Goal: Task Accomplishment & Management: Use online tool/utility

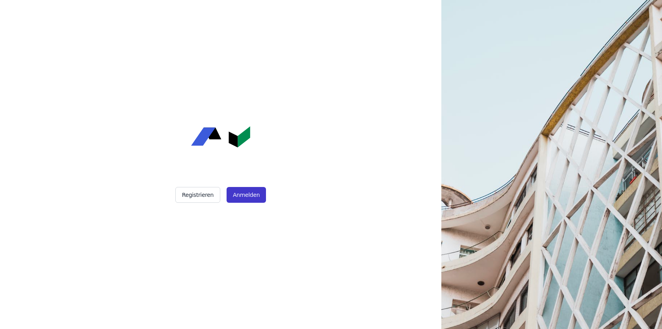
click at [247, 201] on button "Anmelden" at bounding box center [246, 195] width 39 height 16
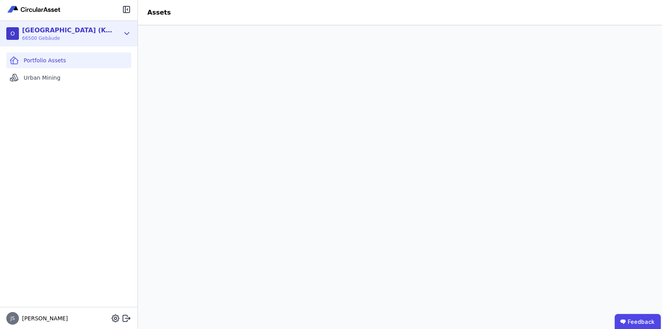
click at [126, 33] on icon at bounding box center [127, 33] width 9 height 9
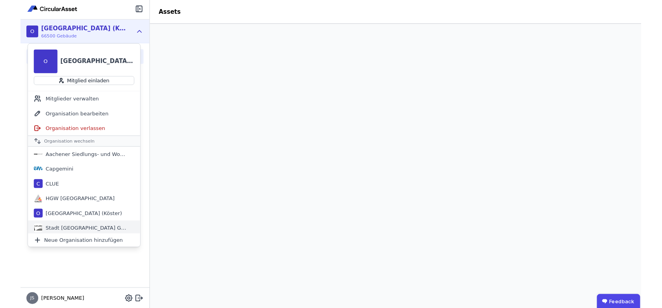
scroll to position [18, 0]
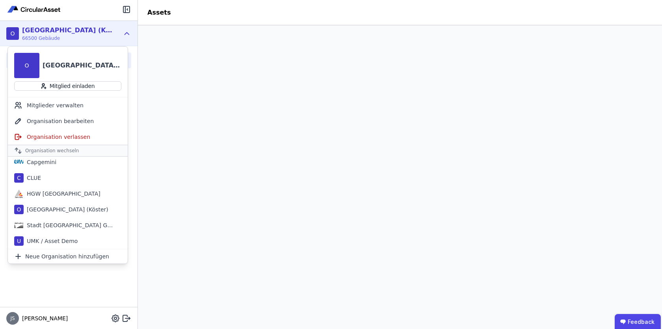
click at [384, 16] on header "Assets" at bounding box center [400, 12] width 524 height 25
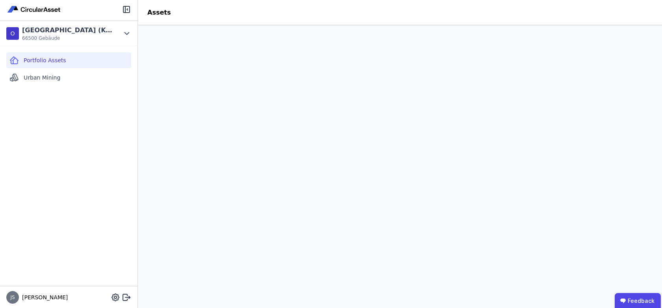
click at [81, 140] on div "Portfolio Assets Urban Mining" at bounding box center [68, 166] width 137 height 240
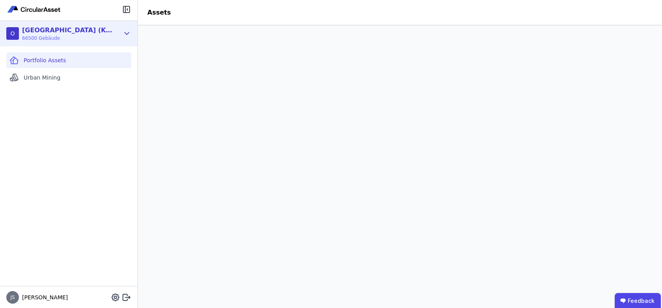
click at [127, 31] on icon at bounding box center [127, 33] width 9 height 9
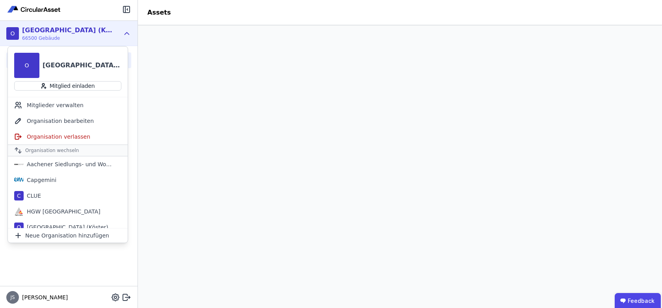
click at [81, 274] on div "Portfolio Assets Urban Mining" at bounding box center [68, 166] width 137 height 240
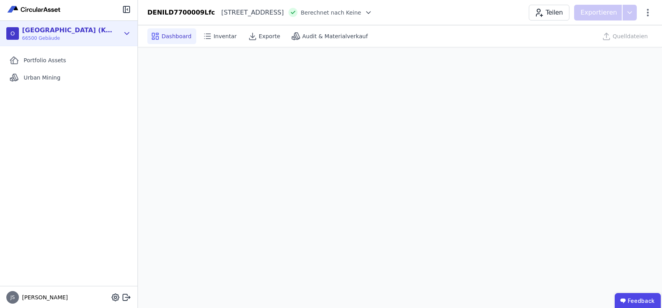
click at [128, 33] on icon at bounding box center [127, 33] width 9 height 9
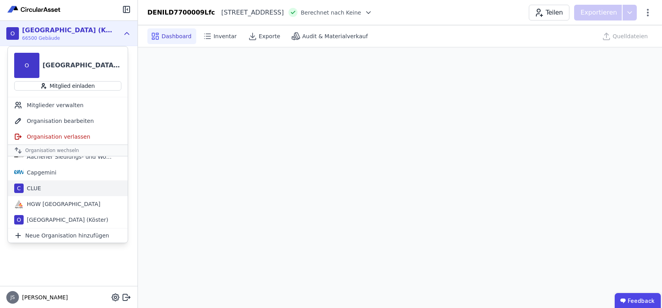
scroll to position [8, 0]
click at [61, 189] on div "C CLUE" at bounding box center [68, 188] width 120 height 16
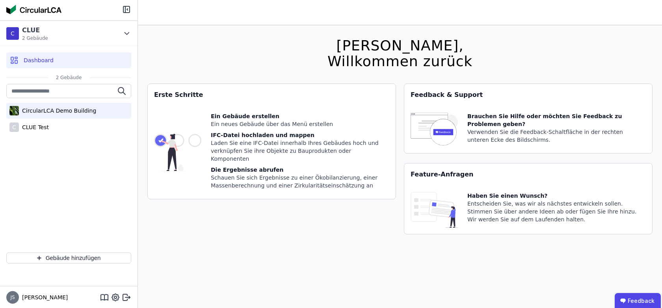
click at [43, 110] on div "CircularLCA Demo Building" at bounding box center [57, 111] width 77 height 8
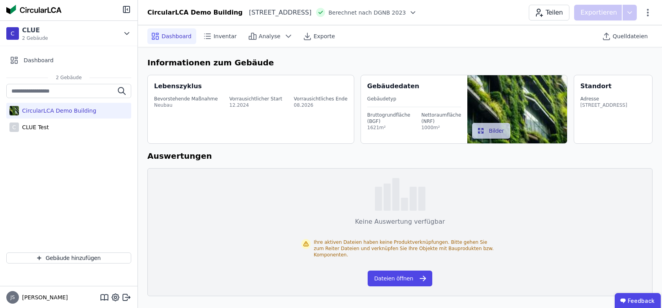
click at [287, 50] on div "Informationen zum Gebäude Lebenszyklus Bevorstehende Maßnahme Neubau Vorrausich…" at bounding box center [400, 176] width 524 height 258
click at [633, 35] on span "Quelldateien" at bounding box center [630, 36] width 35 height 8
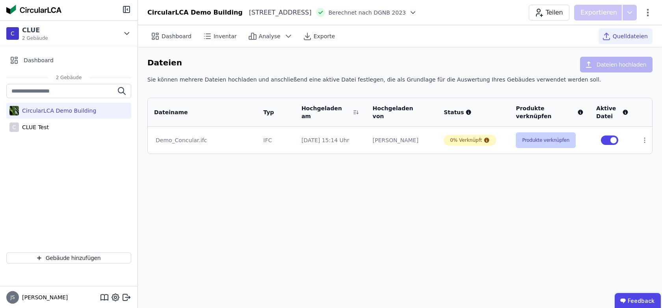
click at [554, 141] on button "Produkte verknüpfen" at bounding box center [546, 140] width 60 height 16
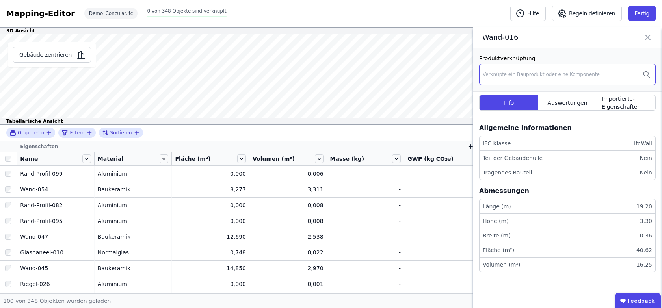
click at [566, 65] on div "Verknüpfe ein Bauprodukt oder eine Komponente" at bounding box center [567, 74] width 176 height 21
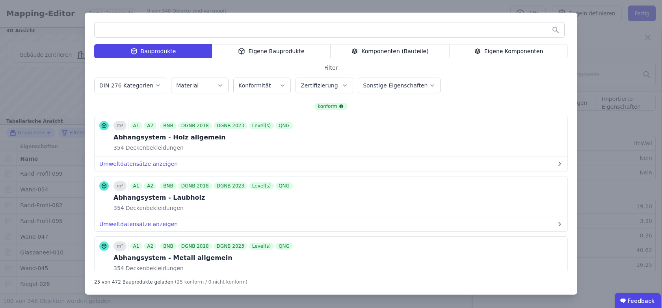
click at [238, 26] on input "text" at bounding box center [330, 30] width 470 height 14
click at [498, 141] on button "Bauprodukt verknüpfen" at bounding box center [494, 136] width 85 height 16
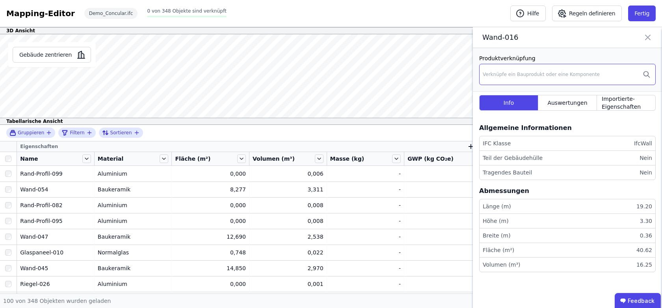
click at [591, 74] on div "Verknüpfe ein Bauprodukt oder eine Komponente" at bounding box center [541, 74] width 117 height 6
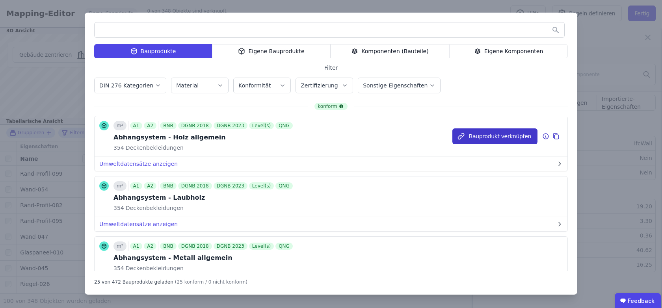
click at [470, 135] on button "Bauprodukt verknüpfen" at bounding box center [494, 136] width 85 height 16
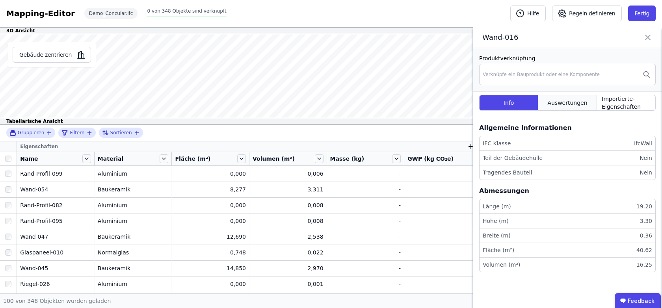
click at [578, 106] on span "Auswertungen" at bounding box center [567, 103] width 40 height 8
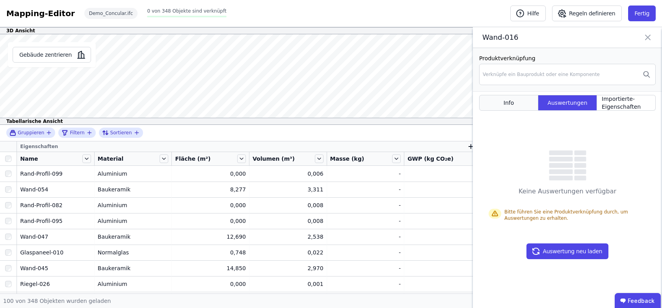
click at [522, 103] on div "Info" at bounding box center [508, 103] width 59 height 16
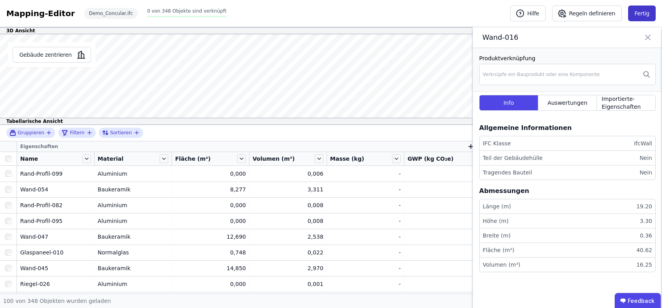
click at [648, 13] on button "Fertig" at bounding box center [642, 14] width 28 height 16
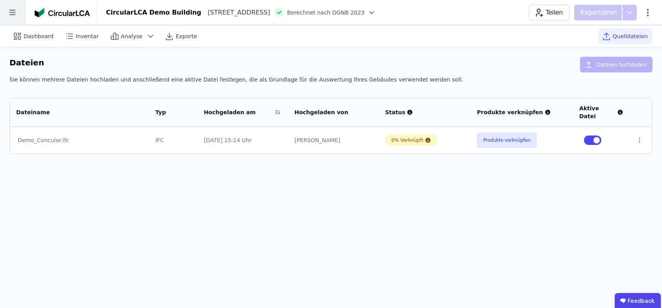
click at [14, 5] on icon at bounding box center [12, 12] width 25 height 25
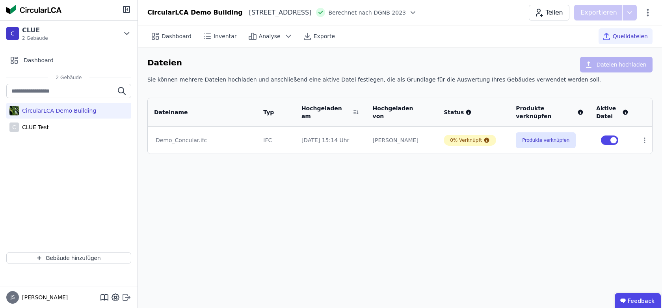
click at [124, 293] on icon at bounding box center [126, 297] width 9 height 9
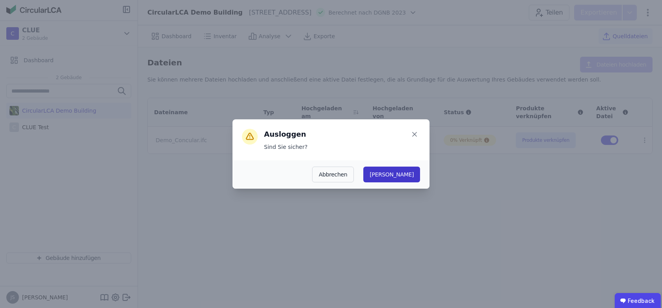
click at [410, 174] on button "Ja" at bounding box center [391, 175] width 57 height 16
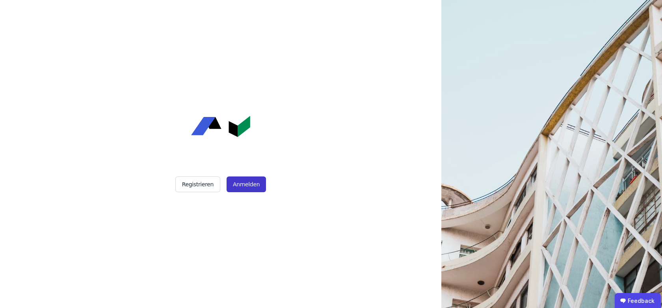
click at [248, 177] on button "Anmelden" at bounding box center [246, 184] width 39 height 16
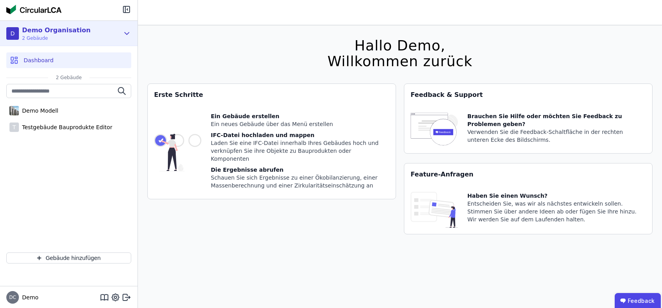
click at [125, 36] on icon at bounding box center [127, 33] width 9 height 9
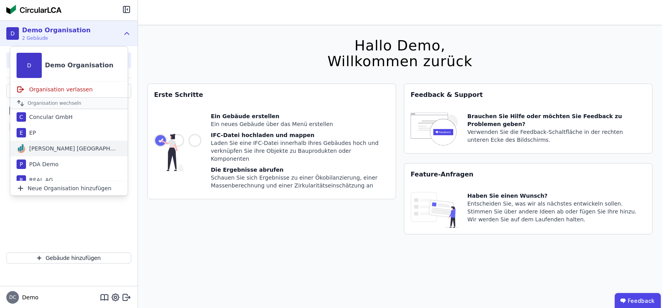
click at [44, 147] on div "Kreis AG Germany" at bounding box center [71, 149] width 91 height 8
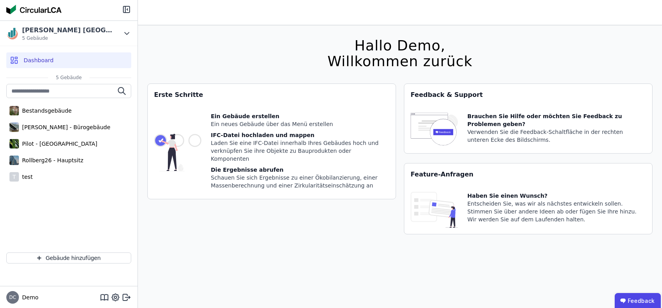
click at [35, 152] on div "Bestandsgebäude Hafen - Bürogebäude Pilot - Green Building Rollberg26 - Hauptsi…" at bounding box center [68, 135] width 125 height 102
click at [40, 145] on div "Pilot - Green Building" at bounding box center [58, 144] width 78 height 8
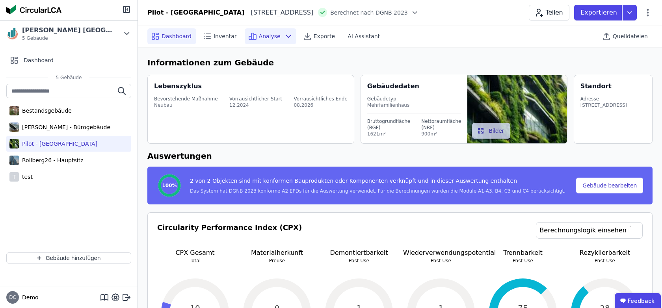
click at [263, 32] on span "Analyse" at bounding box center [270, 36] width 22 height 8
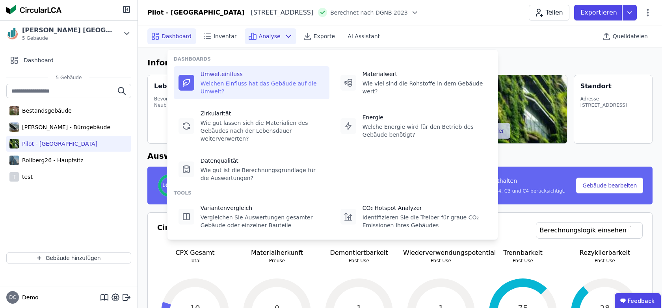
click at [280, 87] on div "Welchen Einfluss hat das Gebäude auf die Umwelt?" at bounding box center [263, 88] width 124 height 16
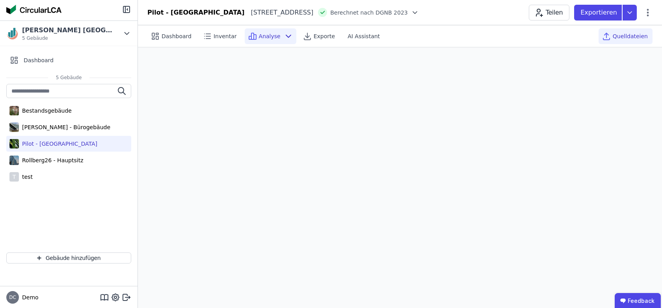
click at [629, 35] on span "Quelldateien" at bounding box center [630, 36] width 35 height 8
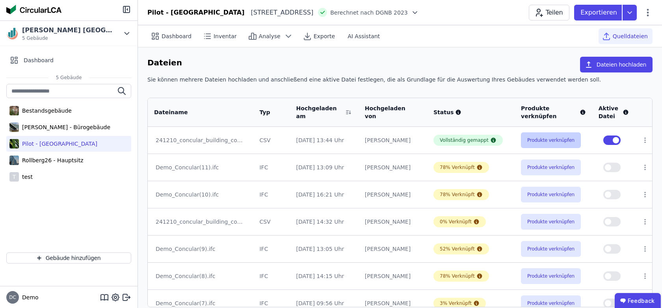
click at [551, 141] on button "Produkte verknüpfen" at bounding box center [551, 140] width 60 height 16
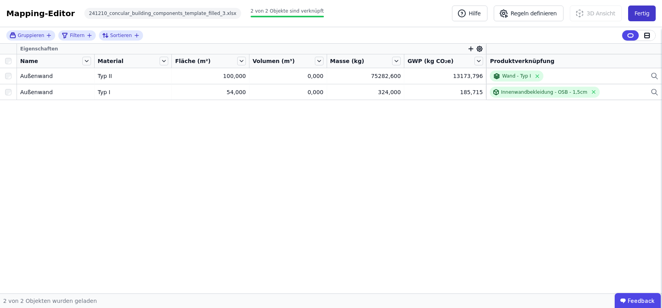
click at [640, 13] on button "Fertig" at bounding box center [642, 14] width 28 height 16
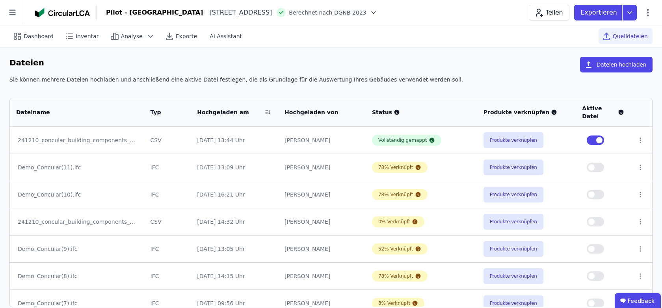
scroll to position [6, 0]
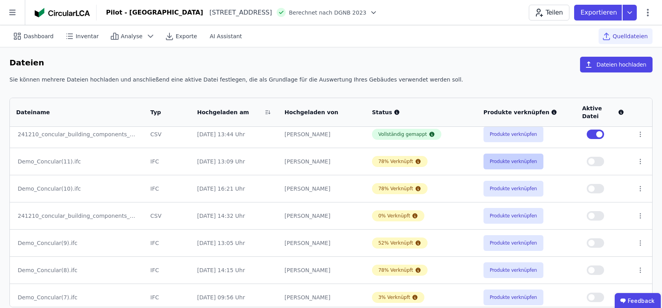
click at [509, 164] on button "Produkte verknüpfen" at bounding box center [513, 162] width 60 height 16
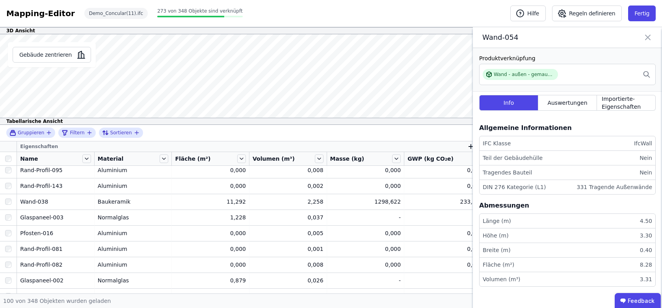
scroll to position [358, 0]
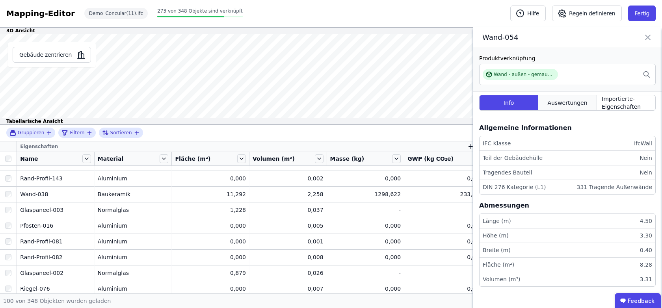
click at [566, 109] on div "Auswertungen" at bounding box center [567, 103] width 59 height 16
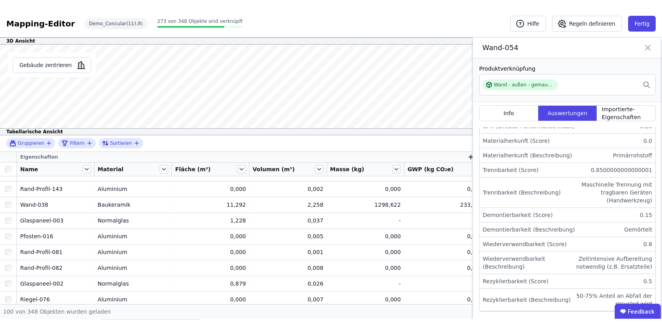
scroll to position [355, 0]
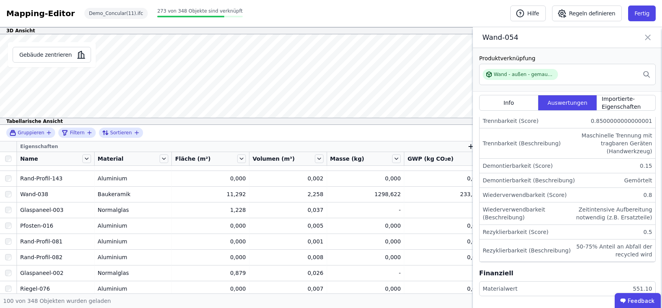
click at [330, 123] on div "Tabellarische Ansicht" at bounding box center [331, 121] width 662 height 7
click at [645, 37] on icon at bounding box center [647, 37] width 9 height 11
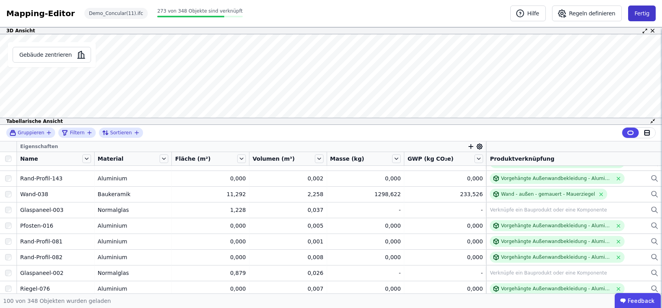
click at [652, 15] on button "Fertig" at bounding box center [642, 14] width 28 height 16
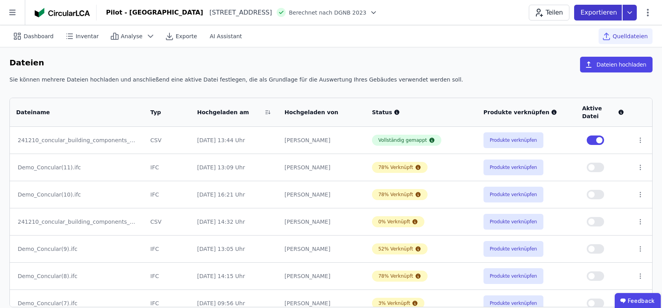
click at [631, 12] on icon at bounding box center [630, 12] width 4 height 2
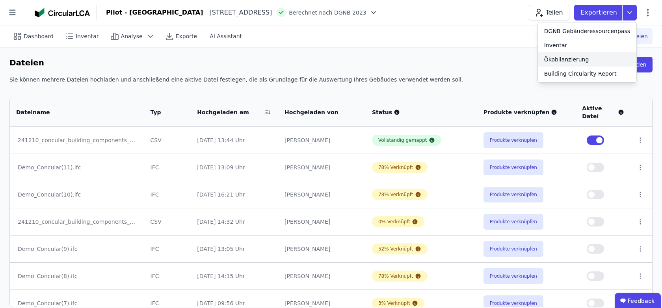
click at [581, 56] on div "Ökobilanzierung" at bounding box center [566, 60] width 45 height 8
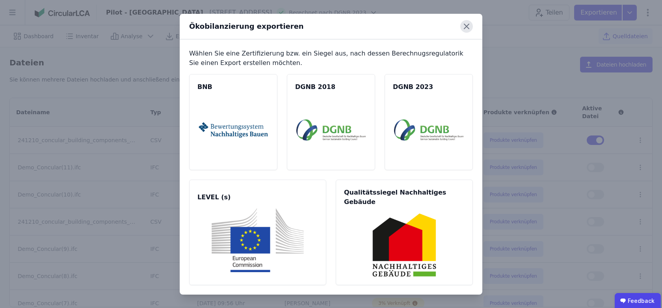
click at [466, 28] on icon at bounding box center [466, 26] width 13 height 13
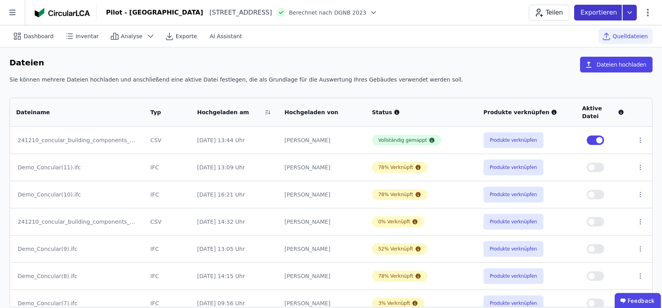
click at [630, 13] on icon at bounding box center [630, 12] width 4 height 2
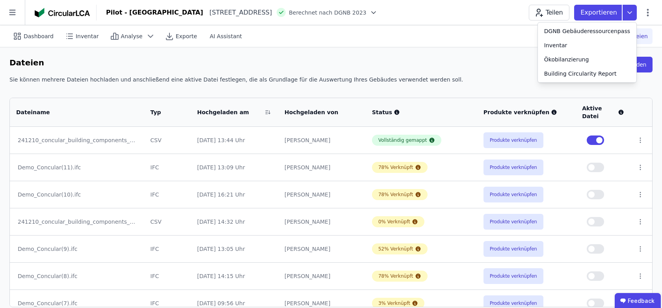
click at [496, 67] on div "Dateien Dateien hochladen" at bounding box center [330, 66] width 643 height 19
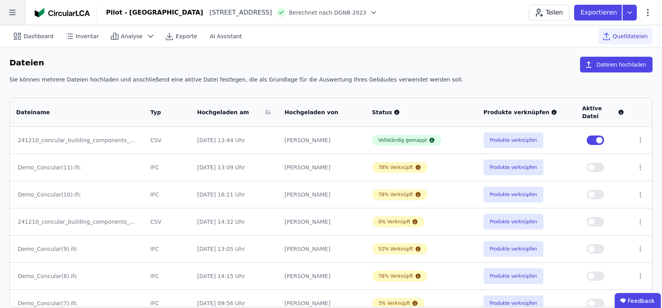
click at [12, 12] on icon at bounding box center [12, 13] width 6 height 6
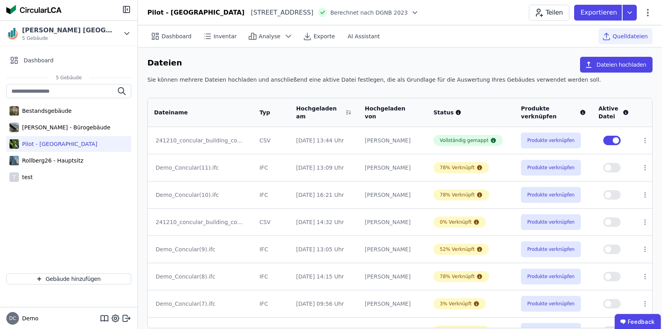
click at [442, 68] on div "Dateien Dateien hochladen" at bounding box center [399, 66] width 505 height 19
click at [431, 77] on div "Sie können mehrere Dateien hochladen und anschließend eine aktive Datei festleg…" at bounding box center [399, 83] width 505 height 14
click at [416, 82] on div "Sie können mehrere Dateien hochladen und anschließend eine aktive Datei festleg…" at bounding box center [399, 83] width 505 height 14
click at [369, 72] on div "Dateien Dateien hochladen" at bounding box center [399, 66] width 505 height 19
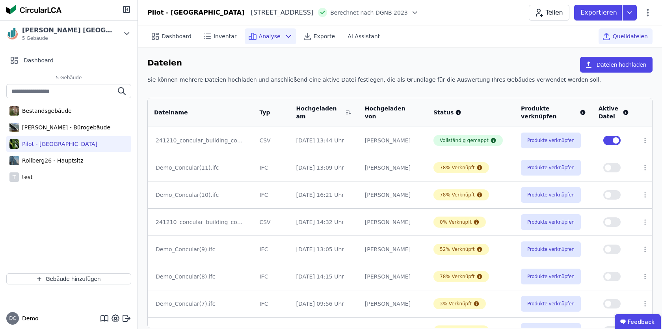
click at [284, 37] on icon at bounding box center [288, 36] width 9 height 9
